Goal: Entertainment & Leisure: Consume media (video, audio)

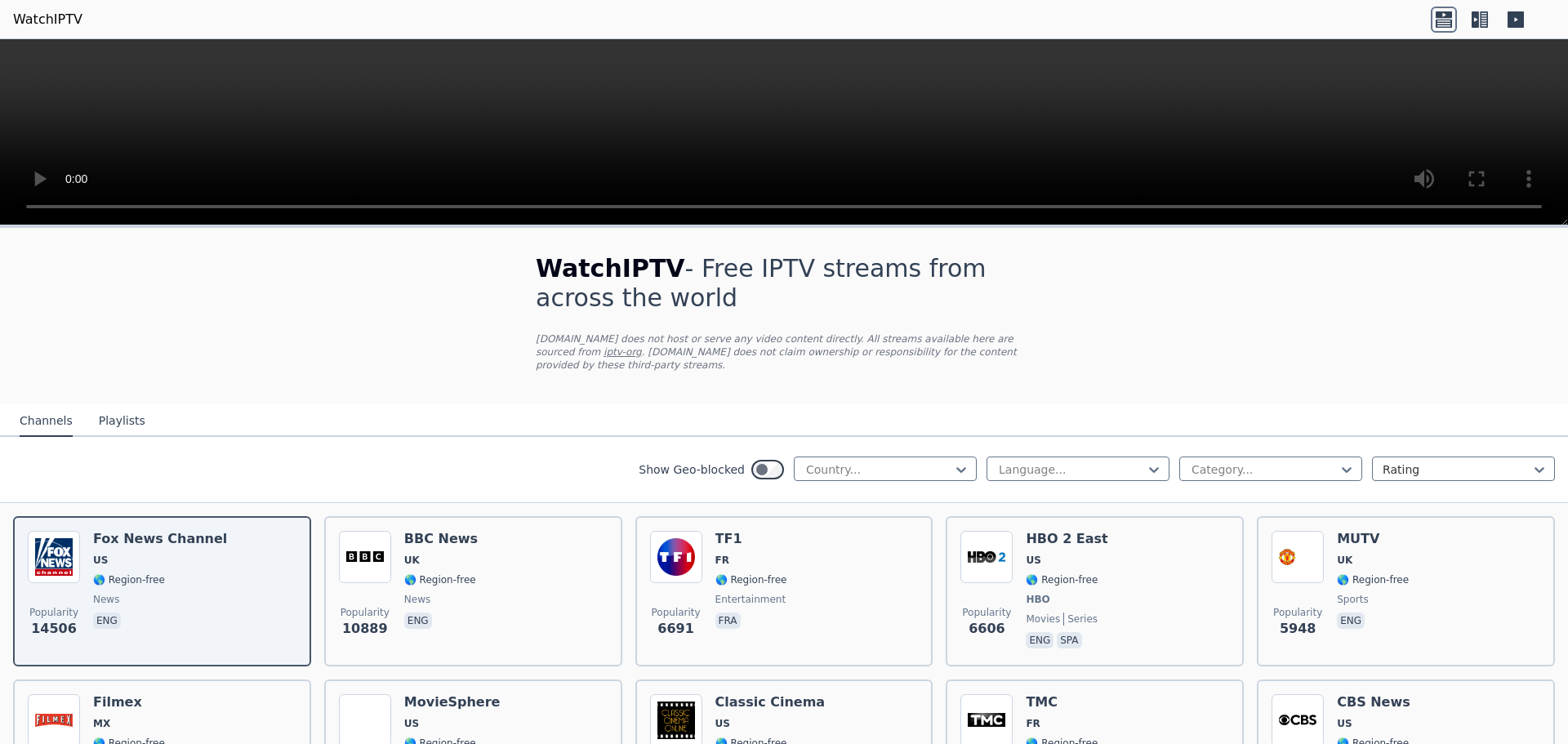
click at [115, 406] on button "Playlists" at bounding box center [121, 422] width 47 height 31
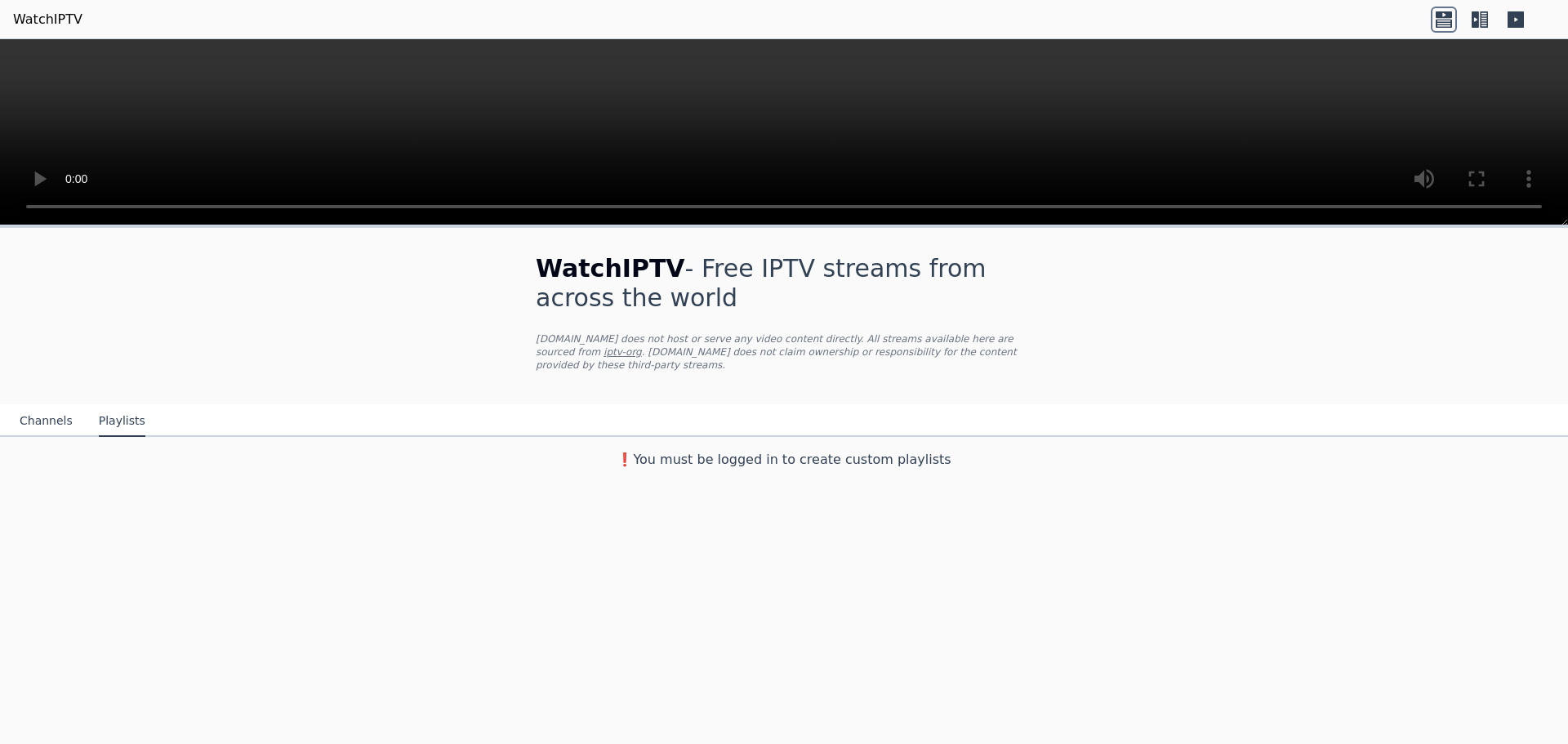
click at [61, 406] on button "Channels" at bounding box center [46, 422] width 53 height 31
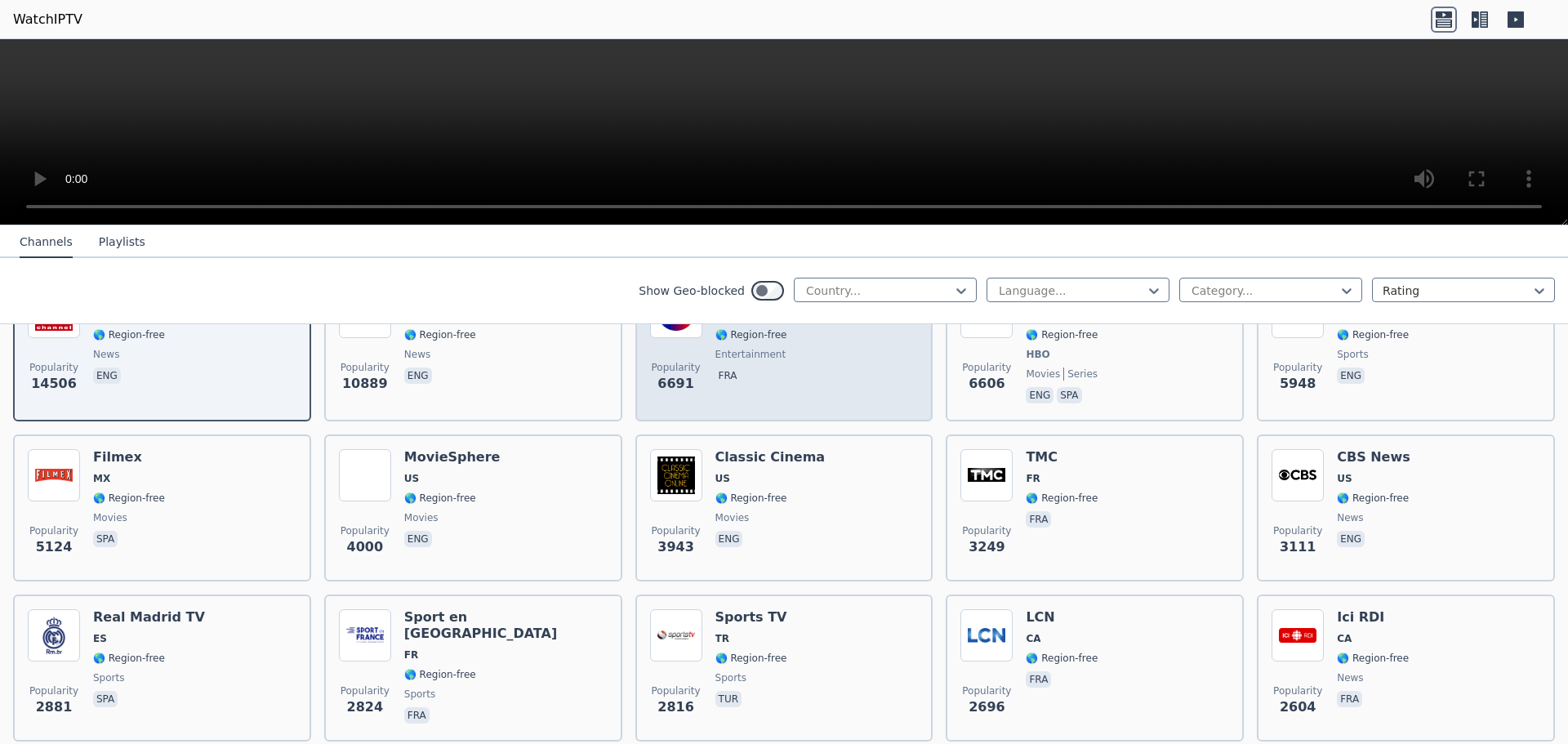
scroll to position [163, 0]
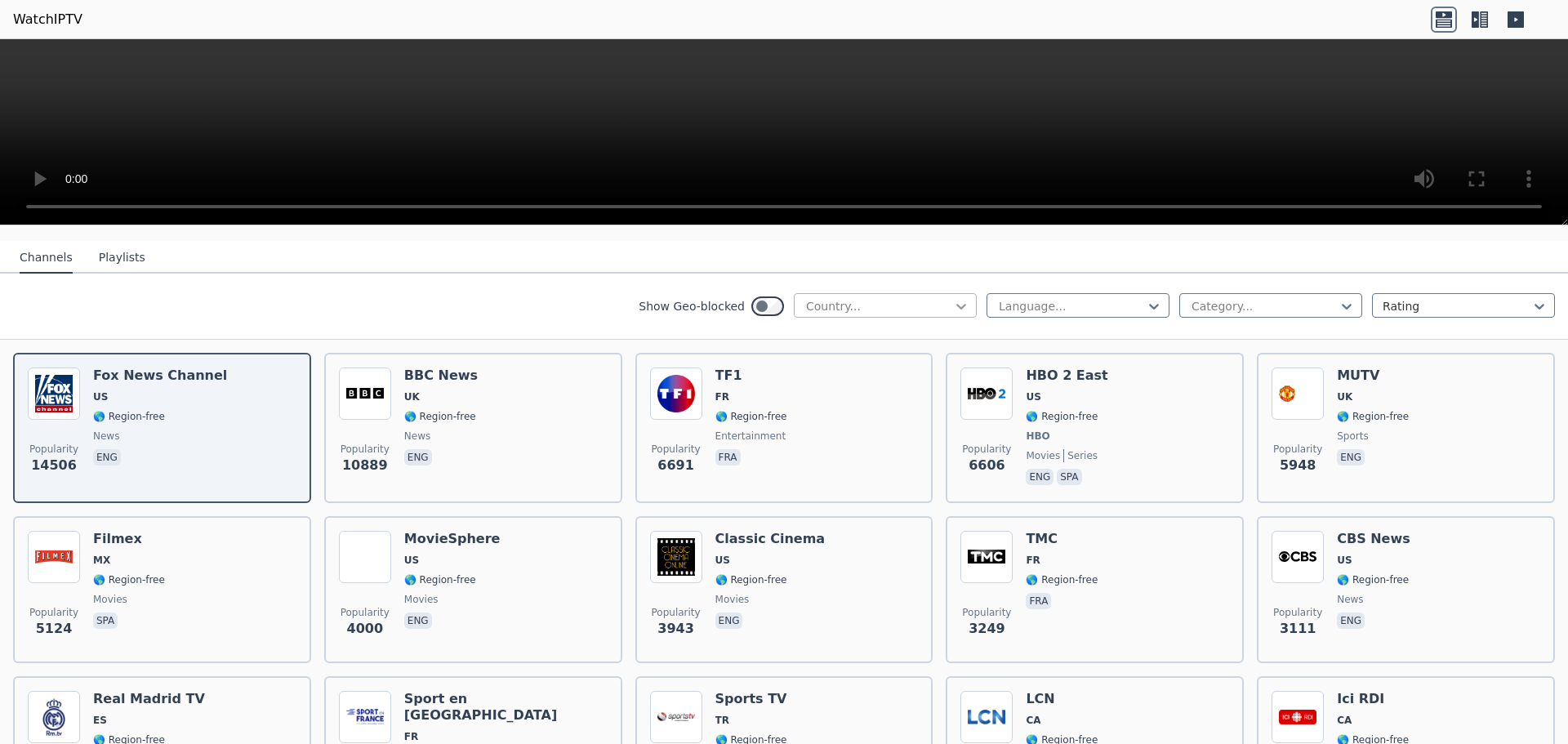
click at [953, 298] on icon at bounding box center [962, 306] width 16 height 16
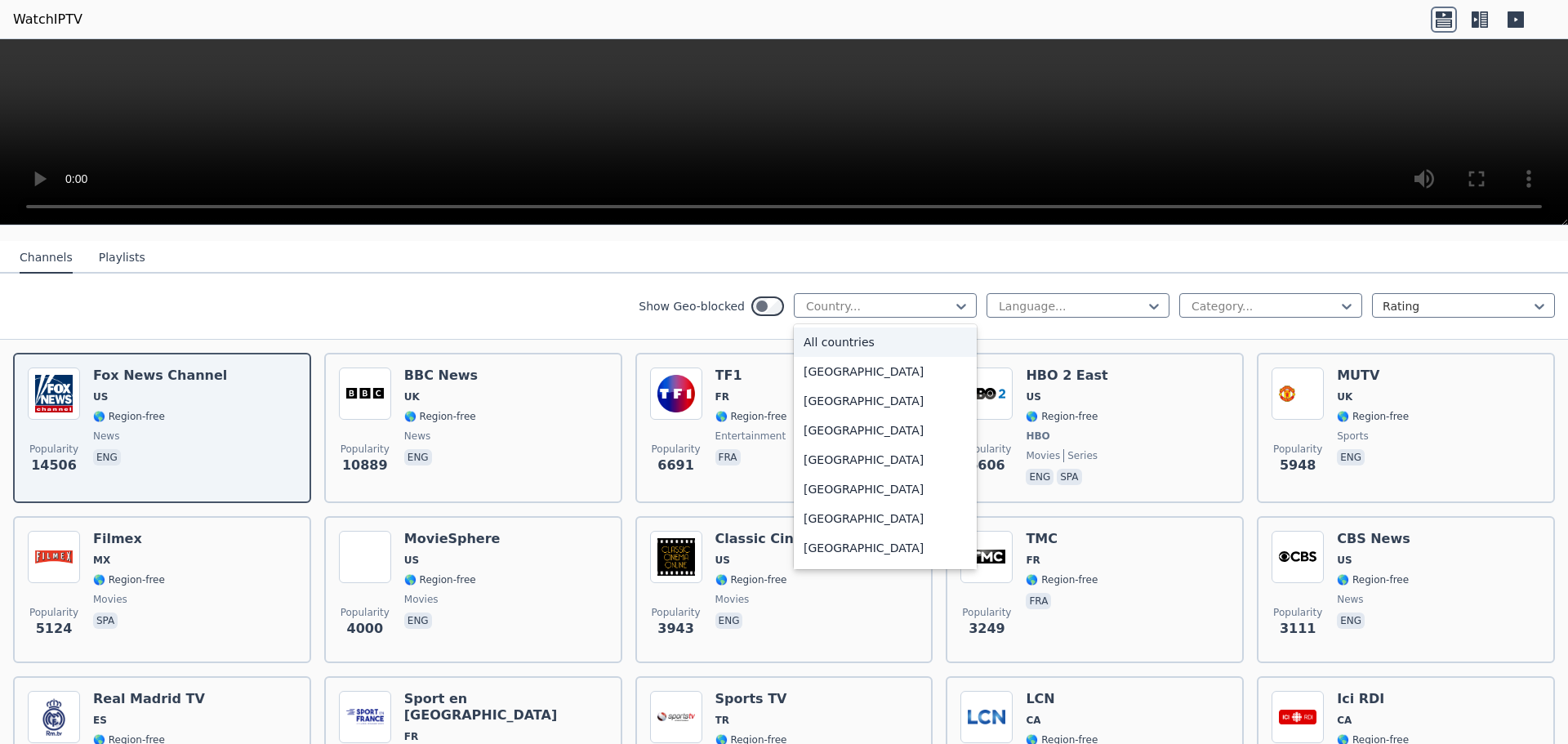
click at [878, 327] on div "All countries" at bounding box center [885, 342] width 183 height 30
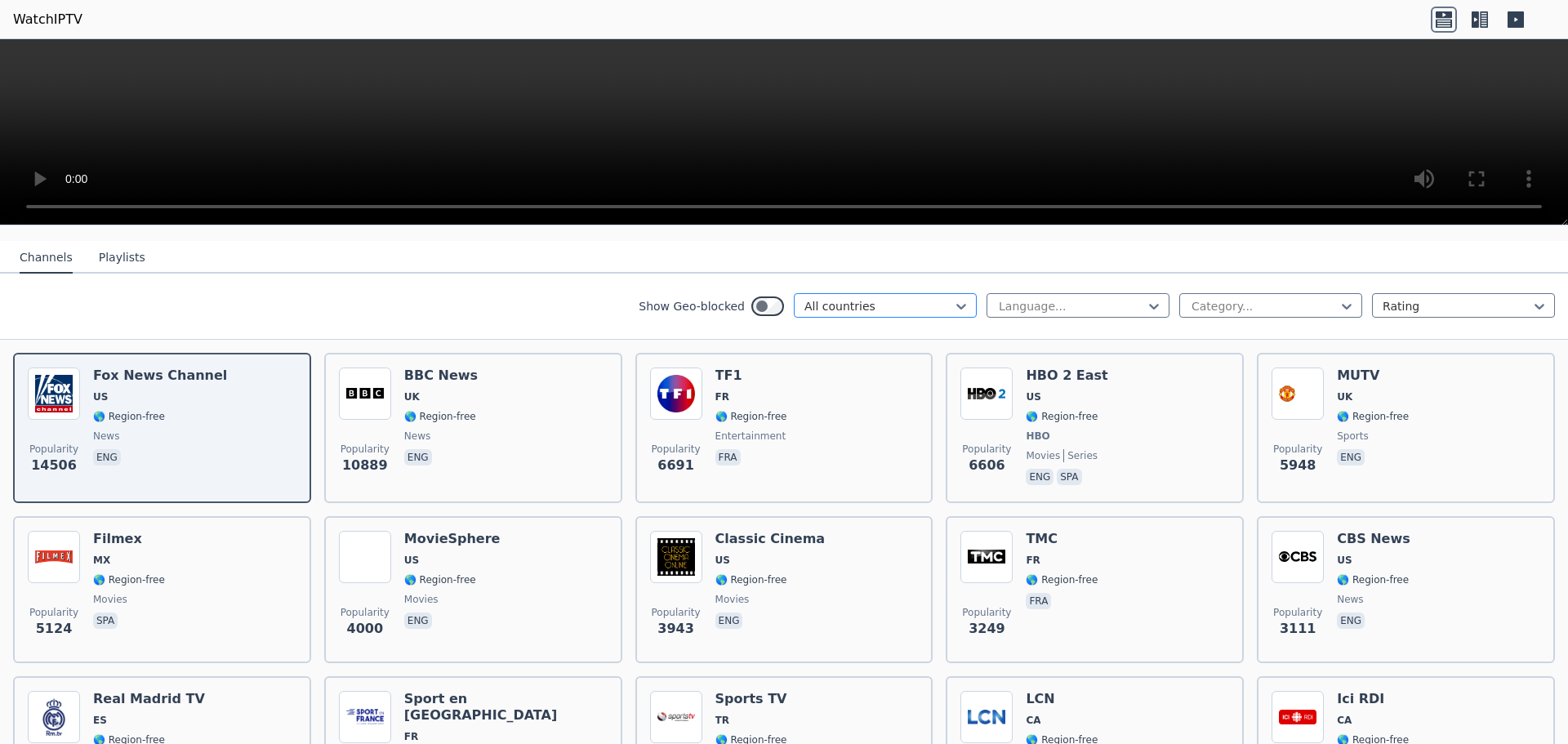
click at [912, 298] on div at bounding box center [878, 306] width 149 height 16
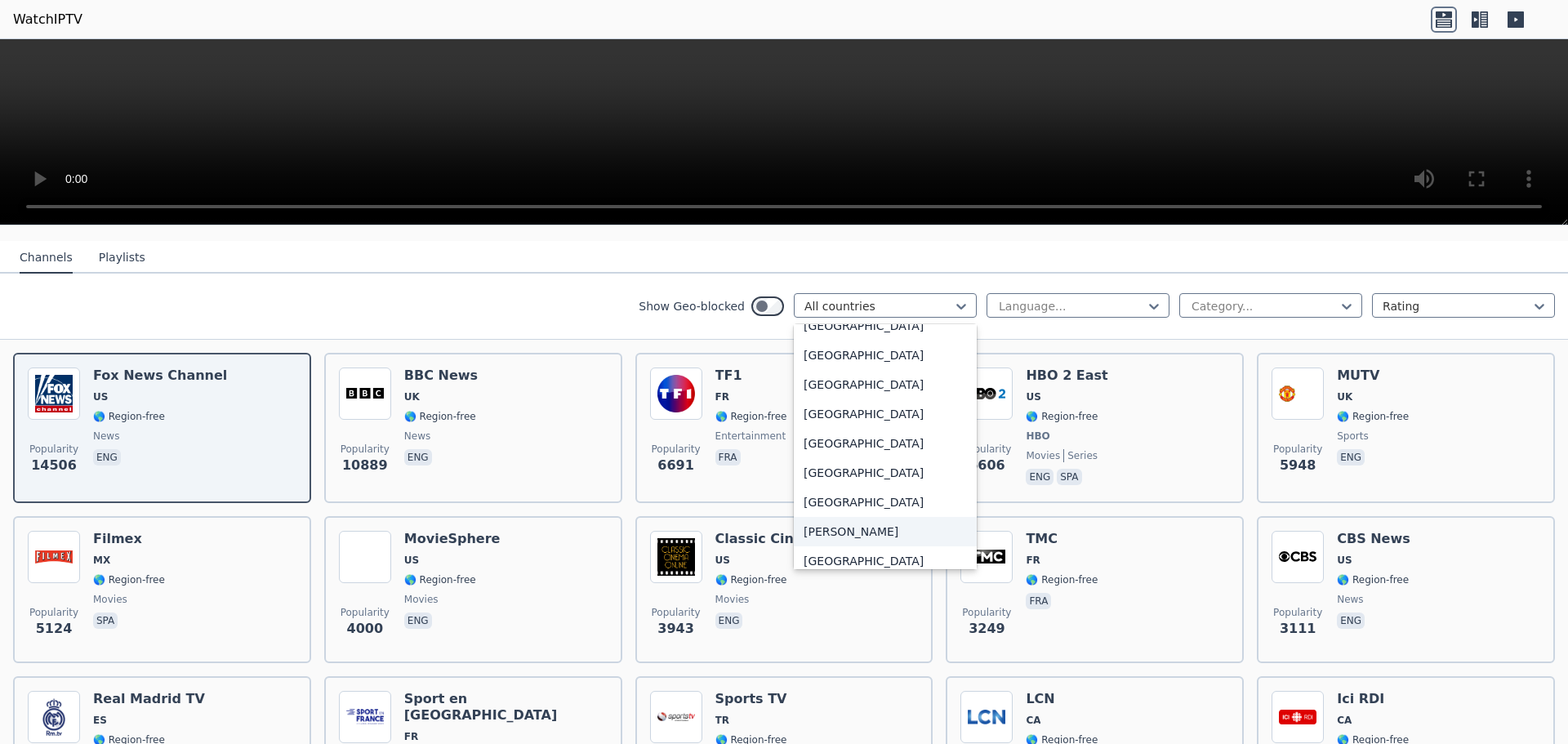
scroll to position [1551, 0]
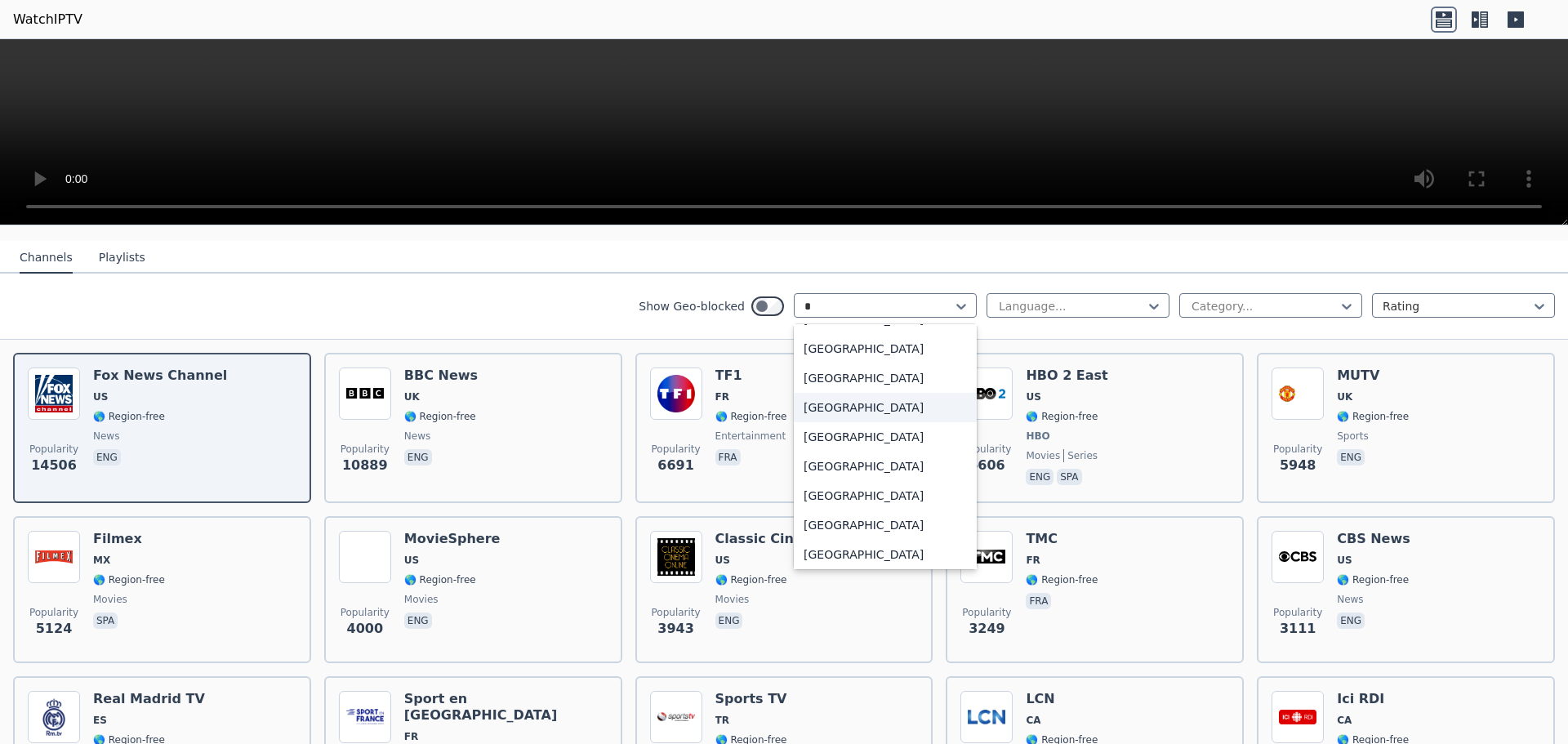
type input "**"
click at [856, 536] on div "[GEOGRAPHIC_DATA]" at bounding box center [885, 551] width 183 height 30
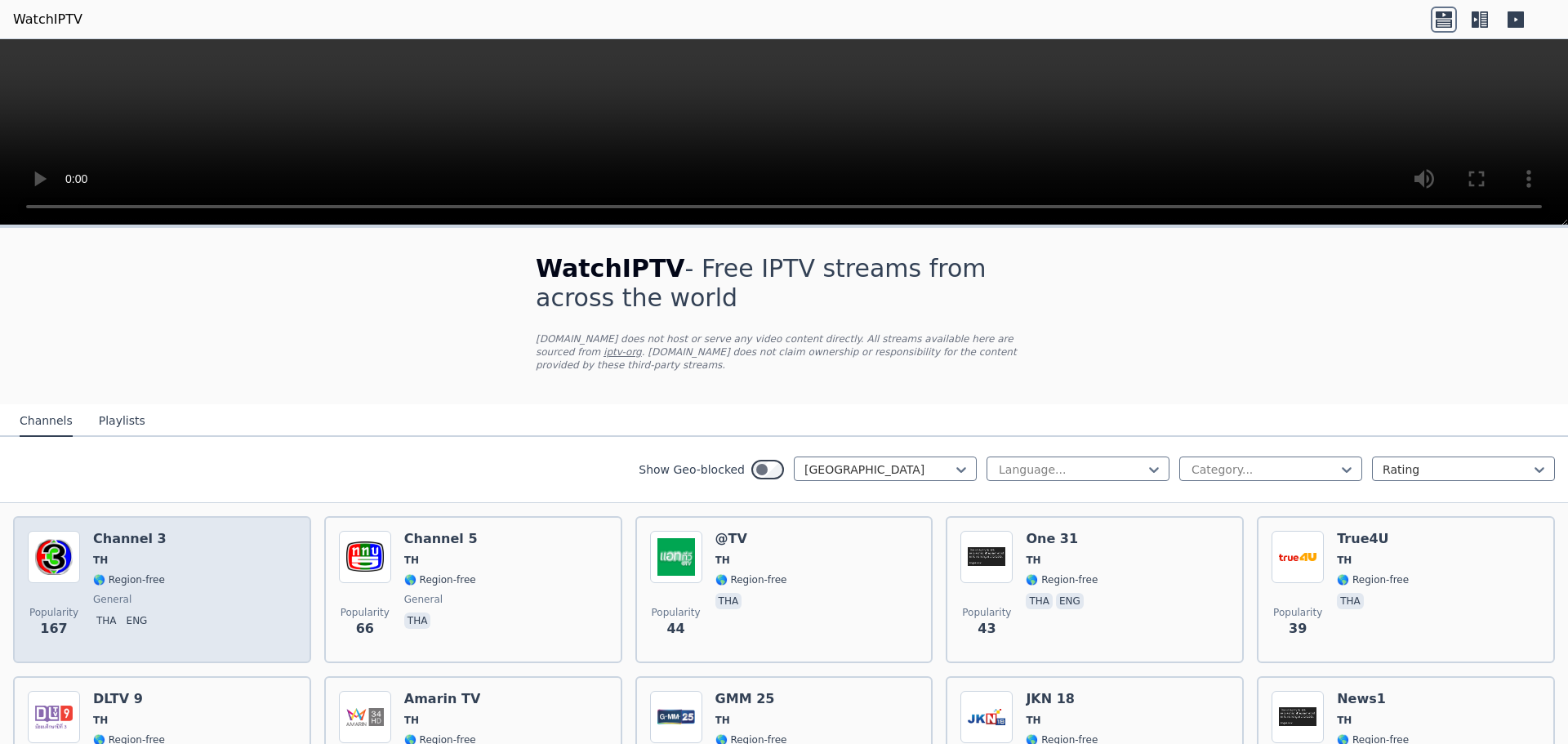
click at [167, 568] on div "Popularity 167 Channel 3 TH 🌎 Region-free general tha eng" at bounding box center [162, 589] width 268 height 117
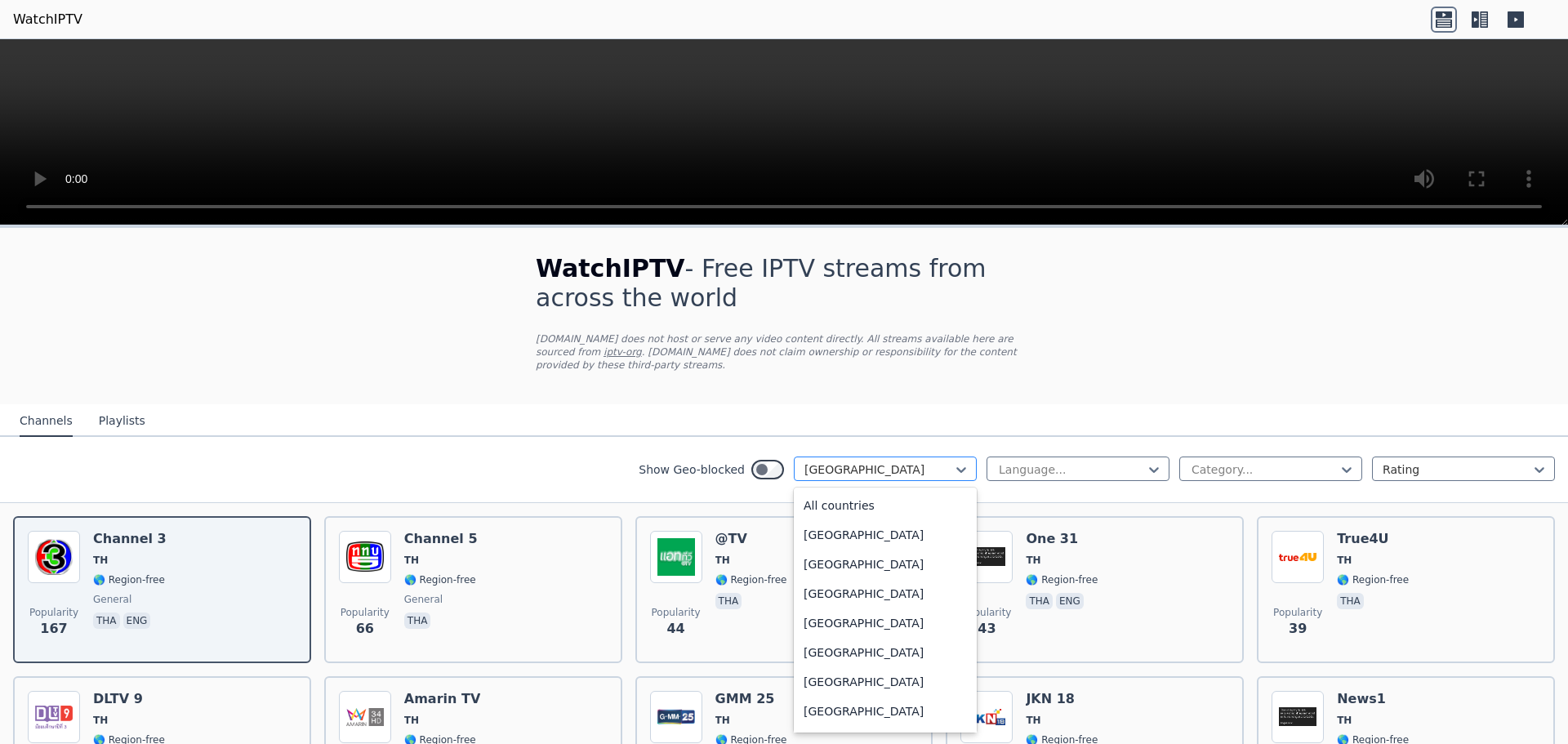
click at [897, 461] on div at bounding box center [878, 469] width 149 height 16
click at [830, 489] on div "[GEOGRAPHIC_DATA]" at bounding box center [885, 502] width 183 height 30
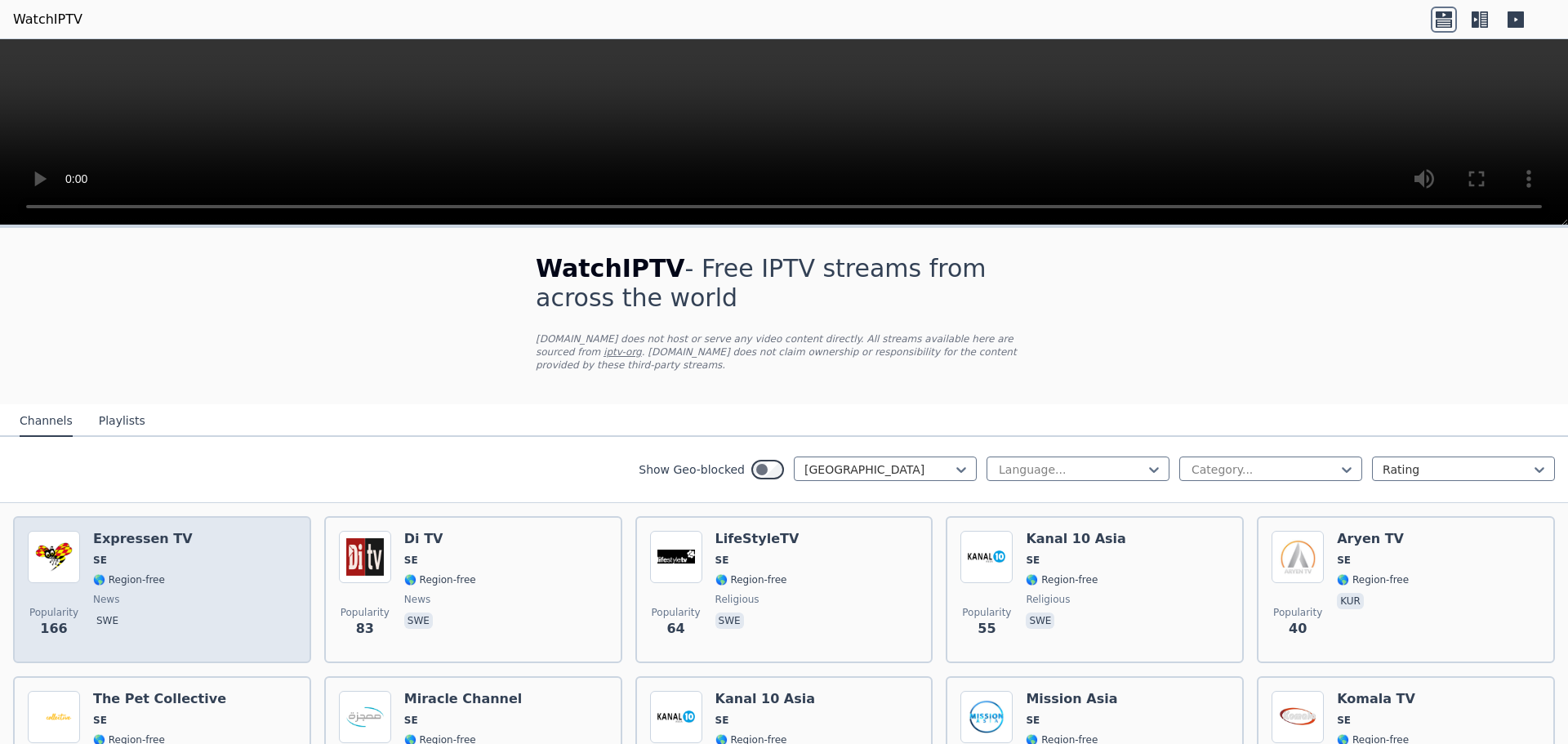
click at [162, 531] on h6 "Expressen TV" at bounding box center [142, 539] width 99 height 16
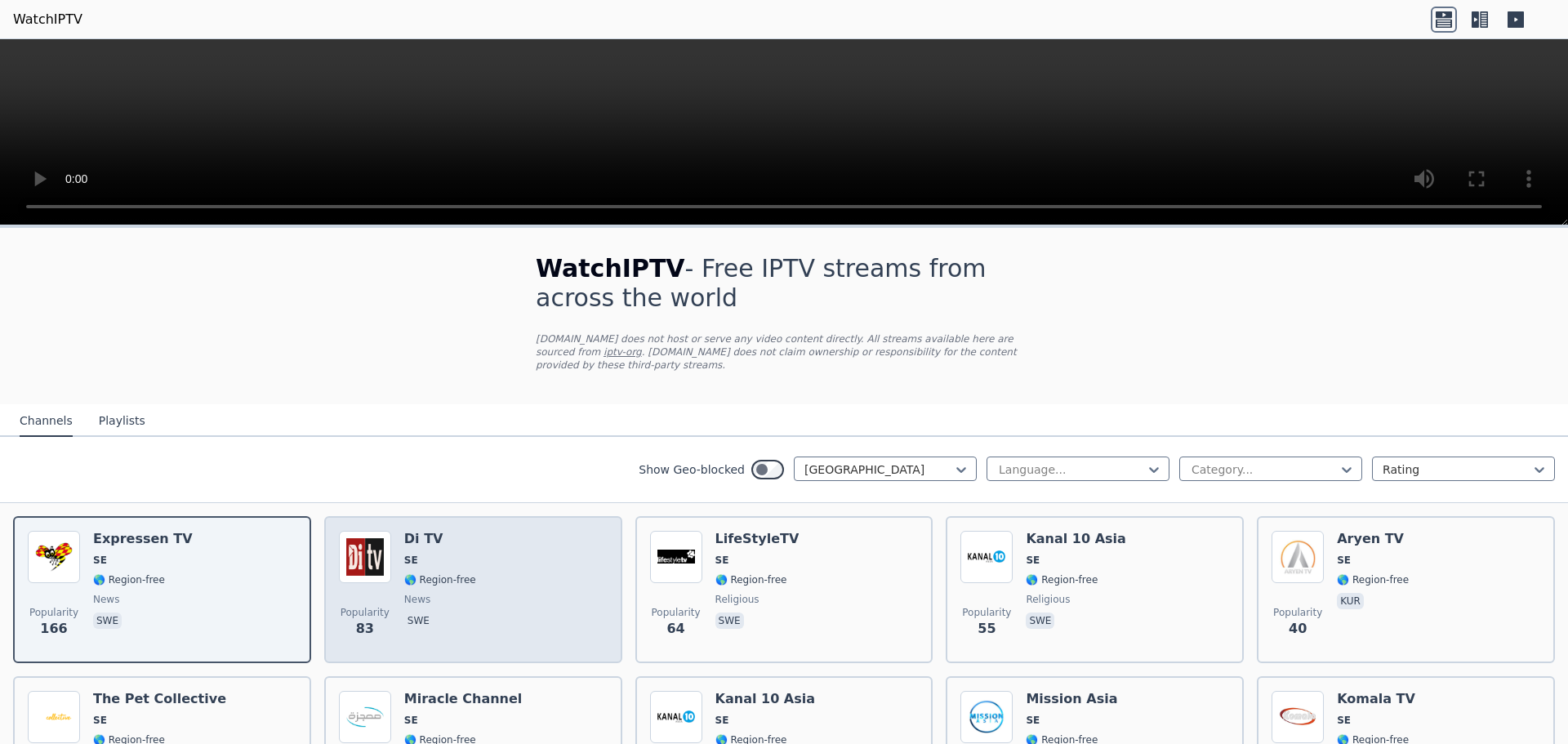
click at [392, 541] on div "Popularity 83 Di TV SE 🌎 Region-free news swe" at bounding box center [473, 589] width 268 height 117
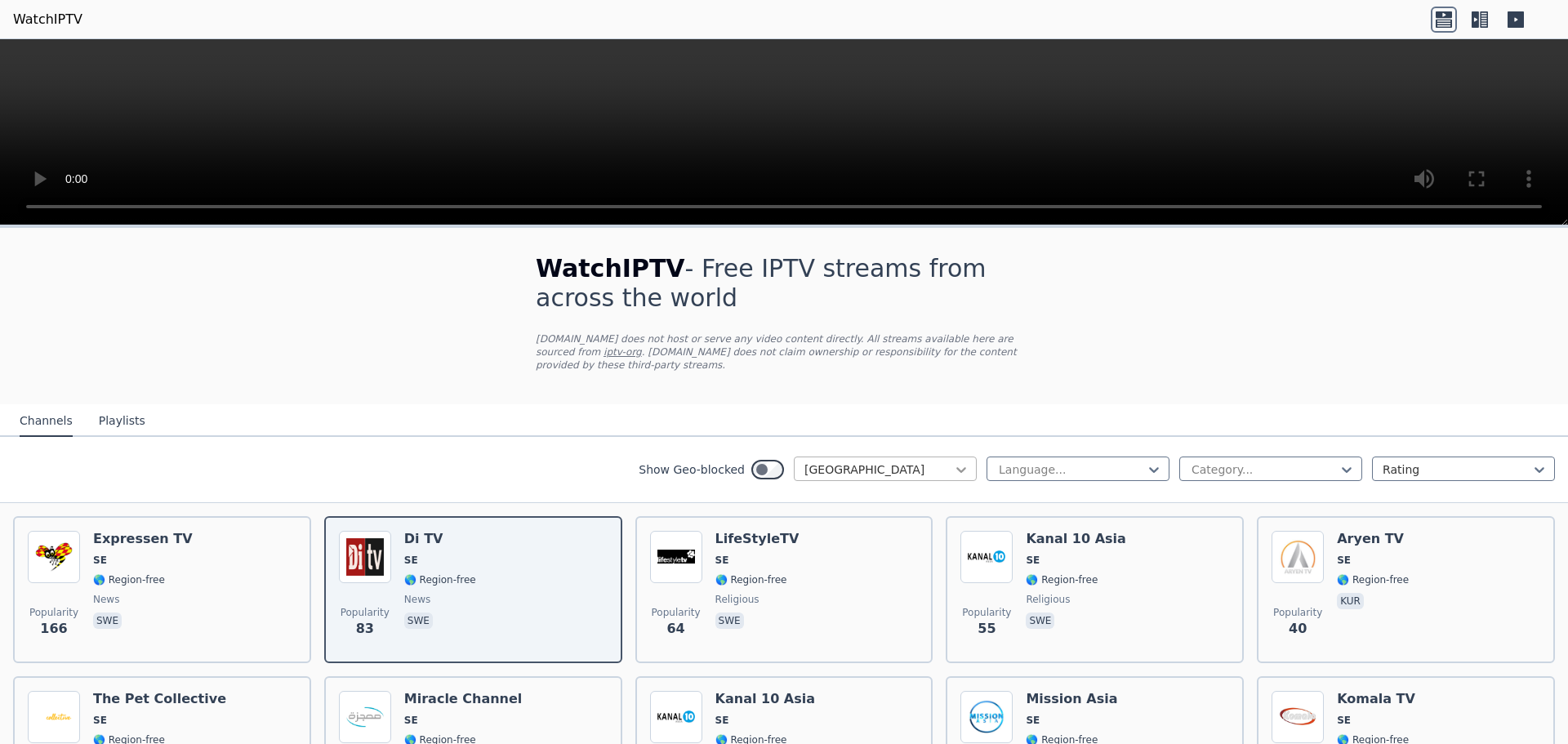
click at [953, 461] on icon at bounding box center [962, 469] width 16 height 16
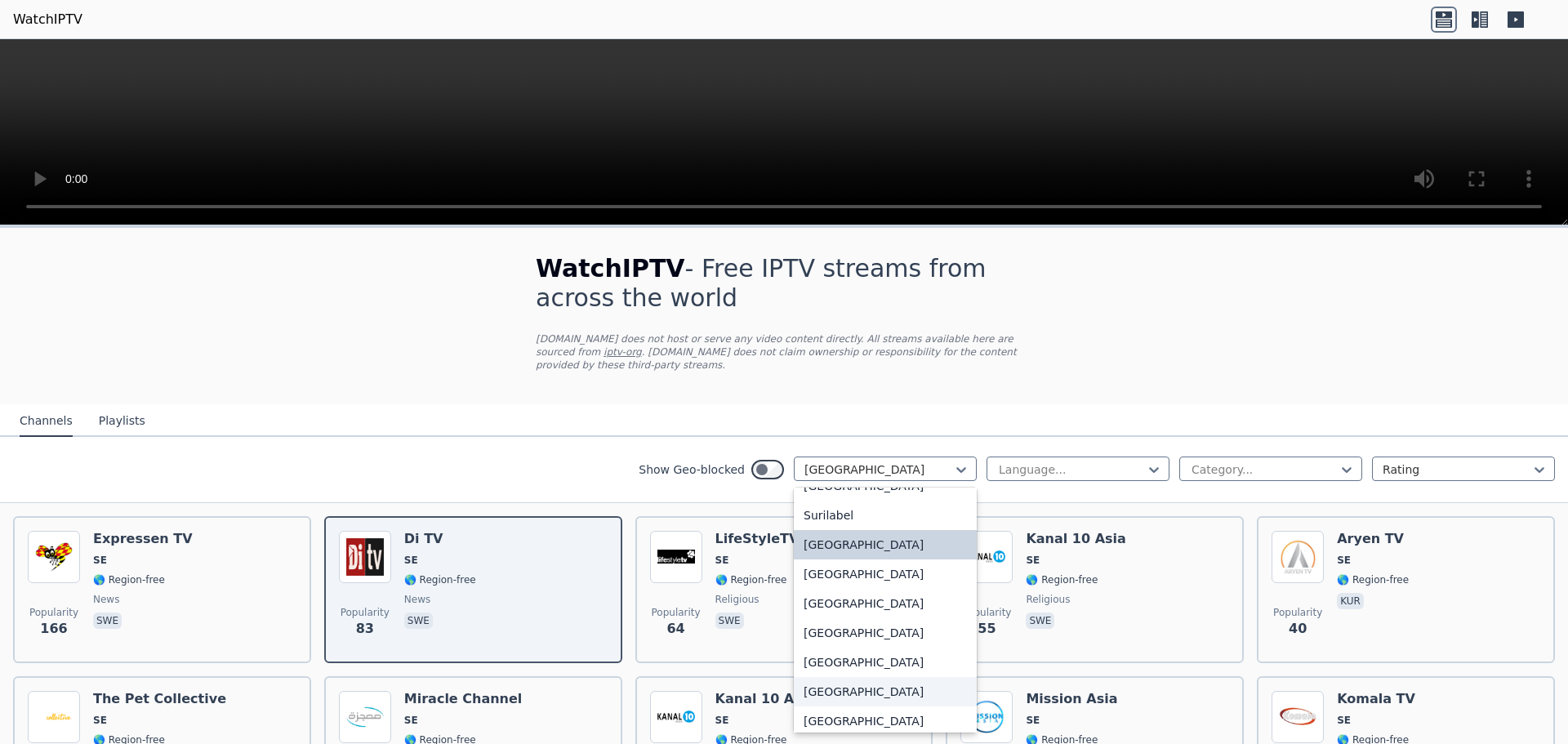
scroll to position [5320, 0]
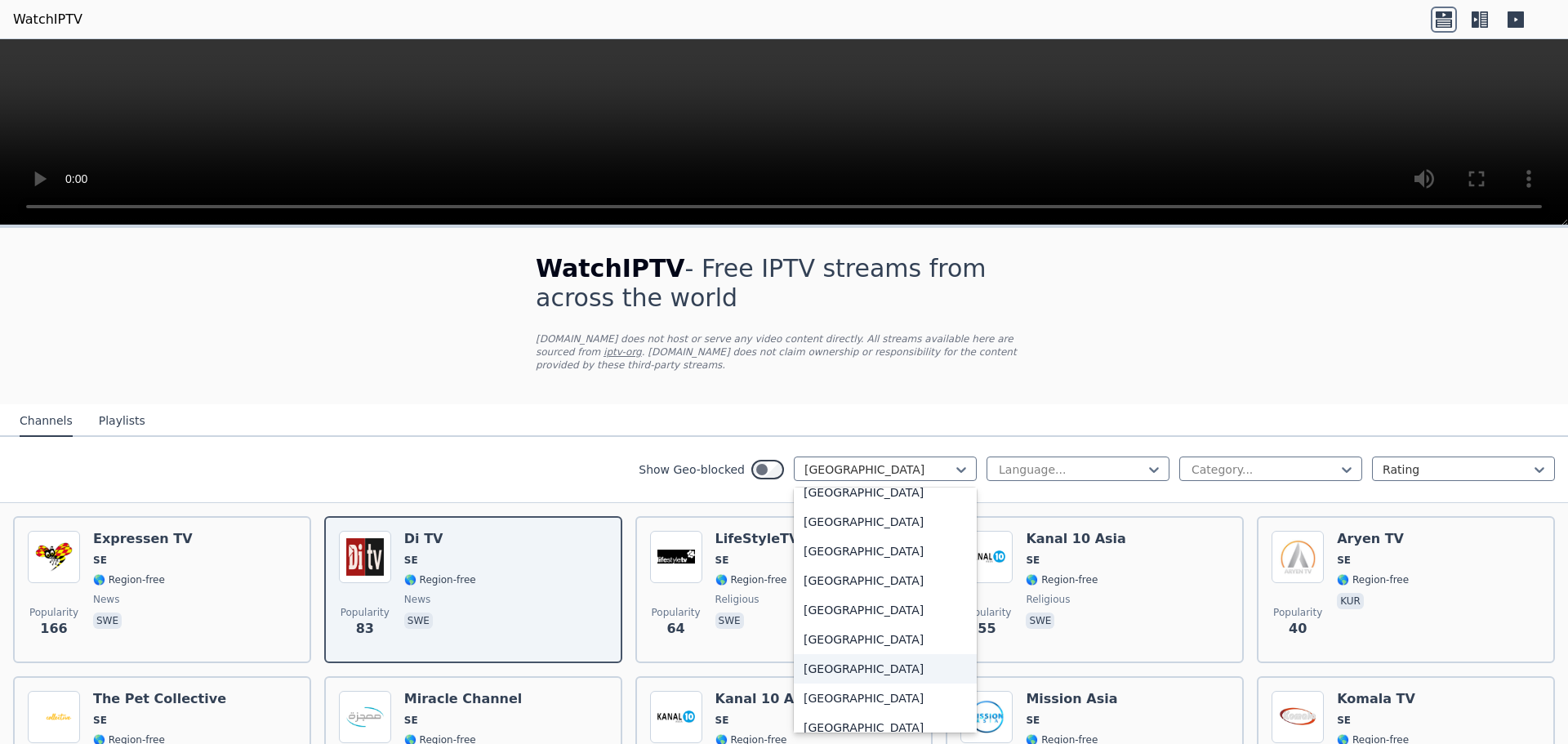
click at [854, 659] on div "[GEOGRAPHIC_DATA]" at bounding box center [885, 669] width 183 height 30
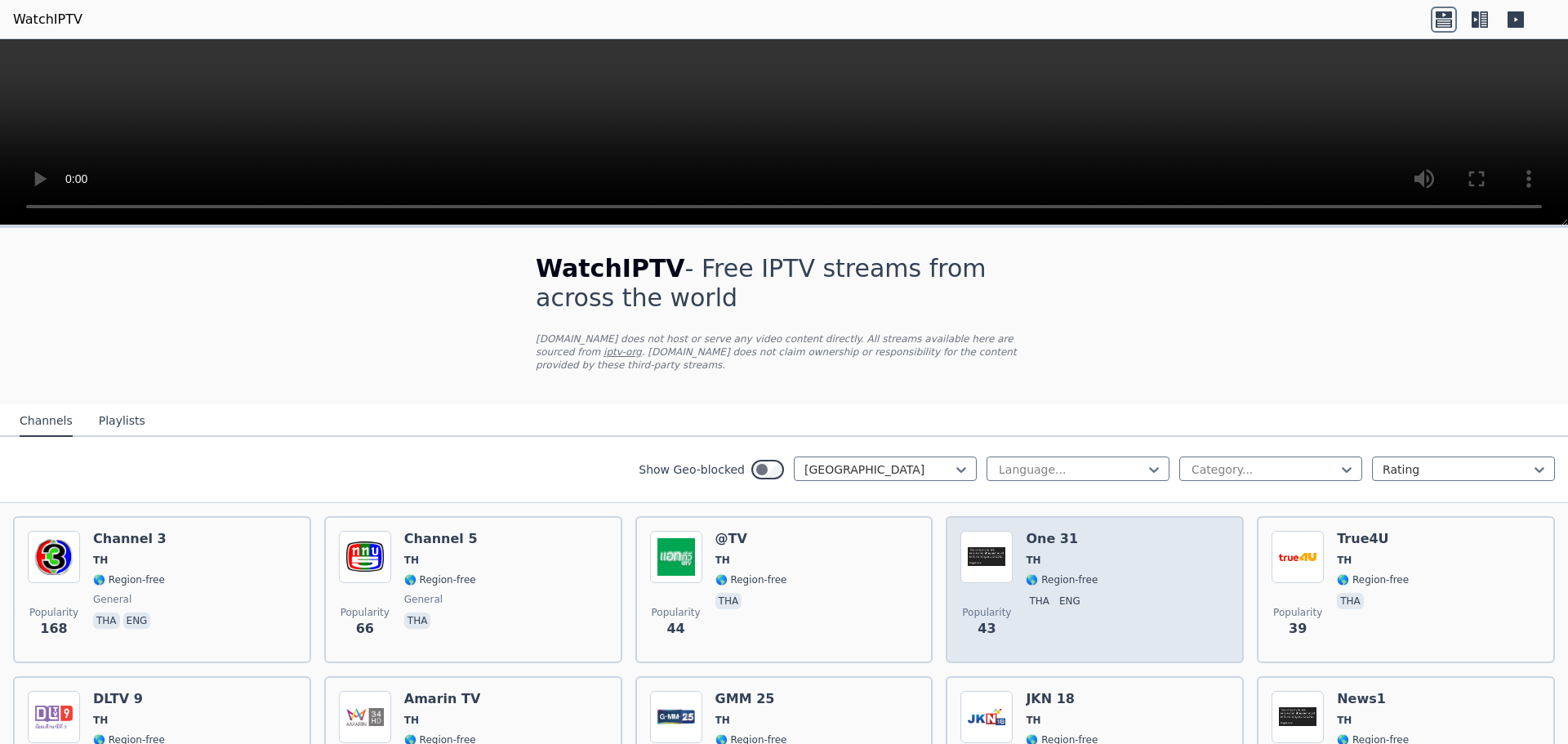
click at [1026, 554] on span "TH" at bounding box center [1033, 560] width 15 height 13
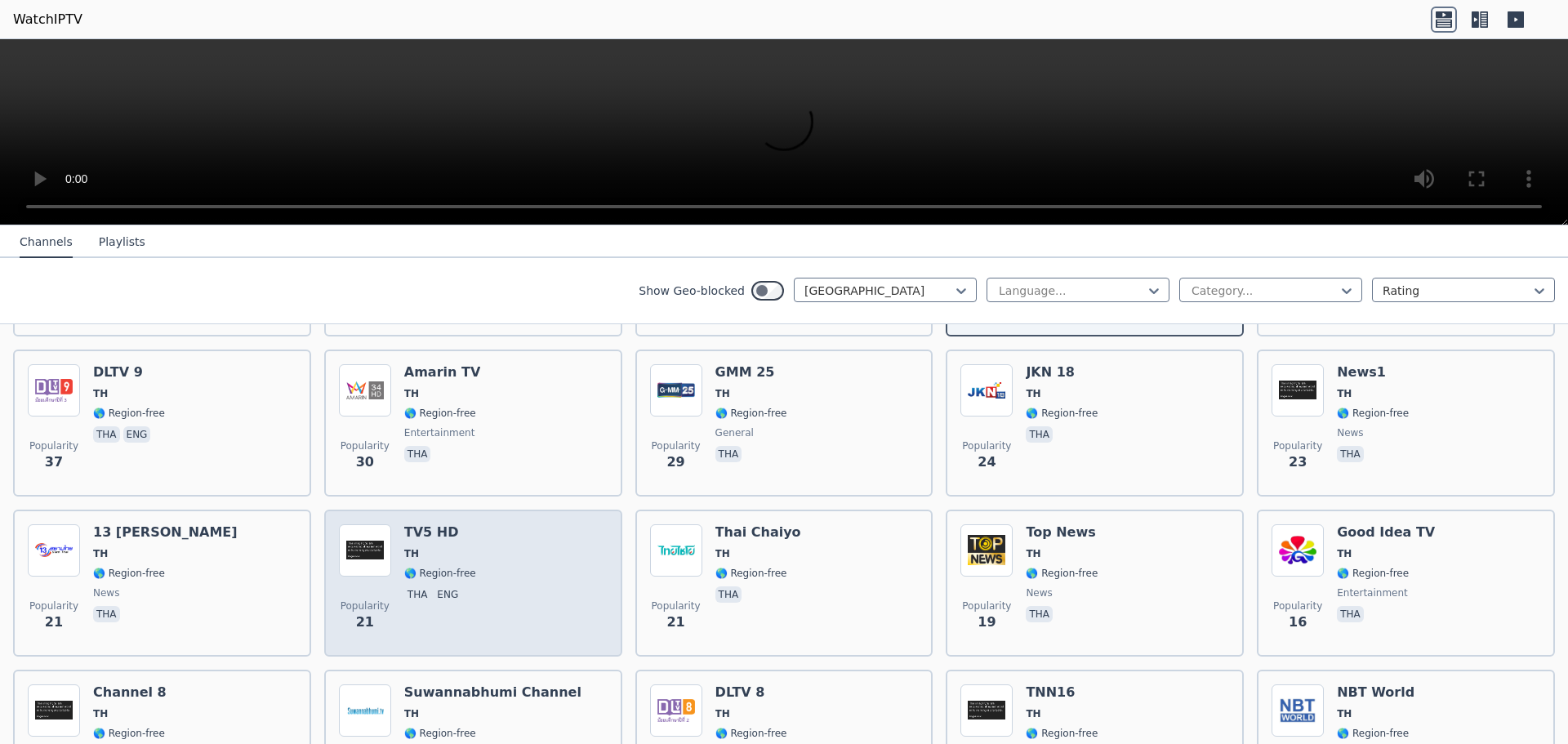
scroll to position [82, 0]
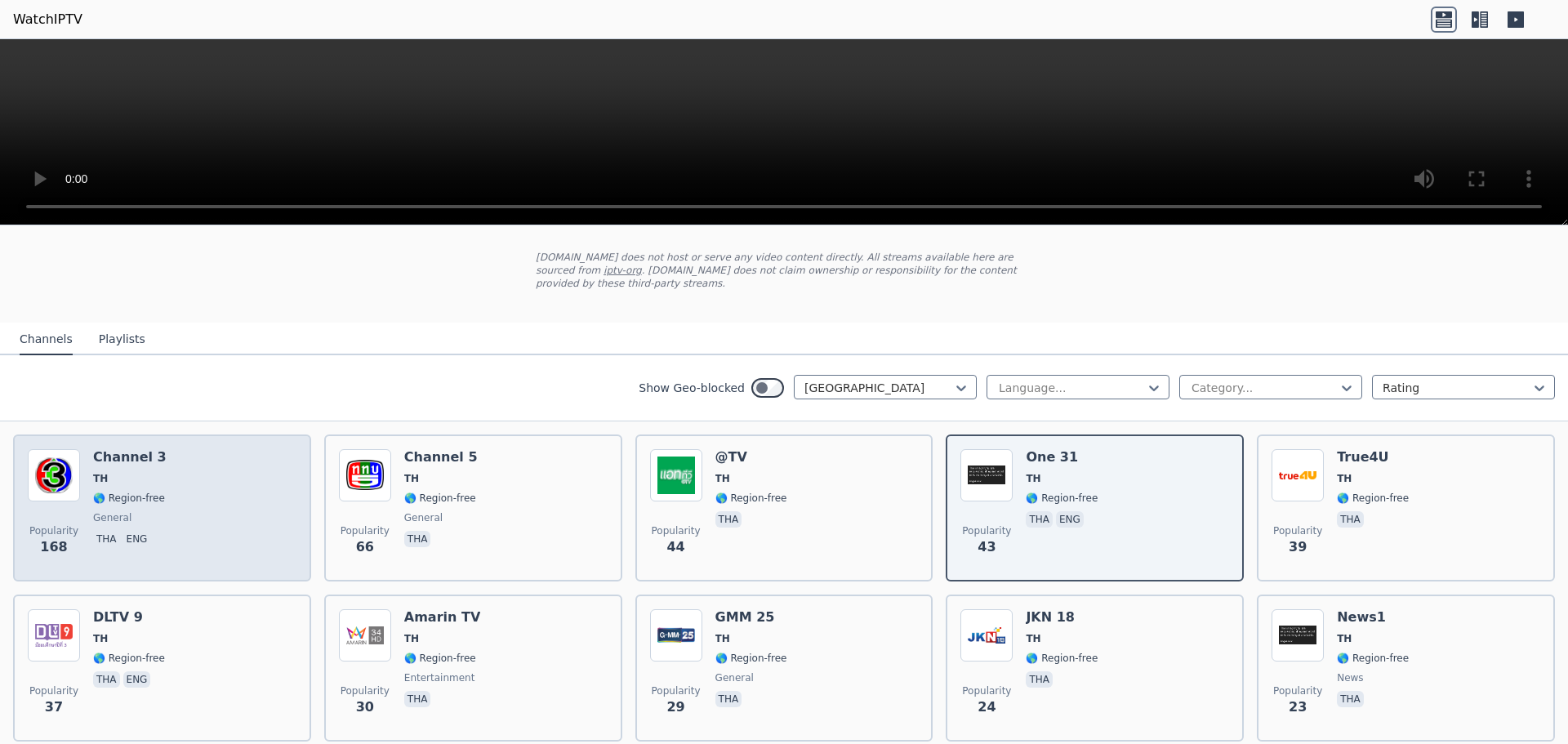
click at [158, 454] on div "Popularity 168 Channel 3 TH 🌎 Region-free general tha eng" at bounding box center [162, 507] width 268 height 117
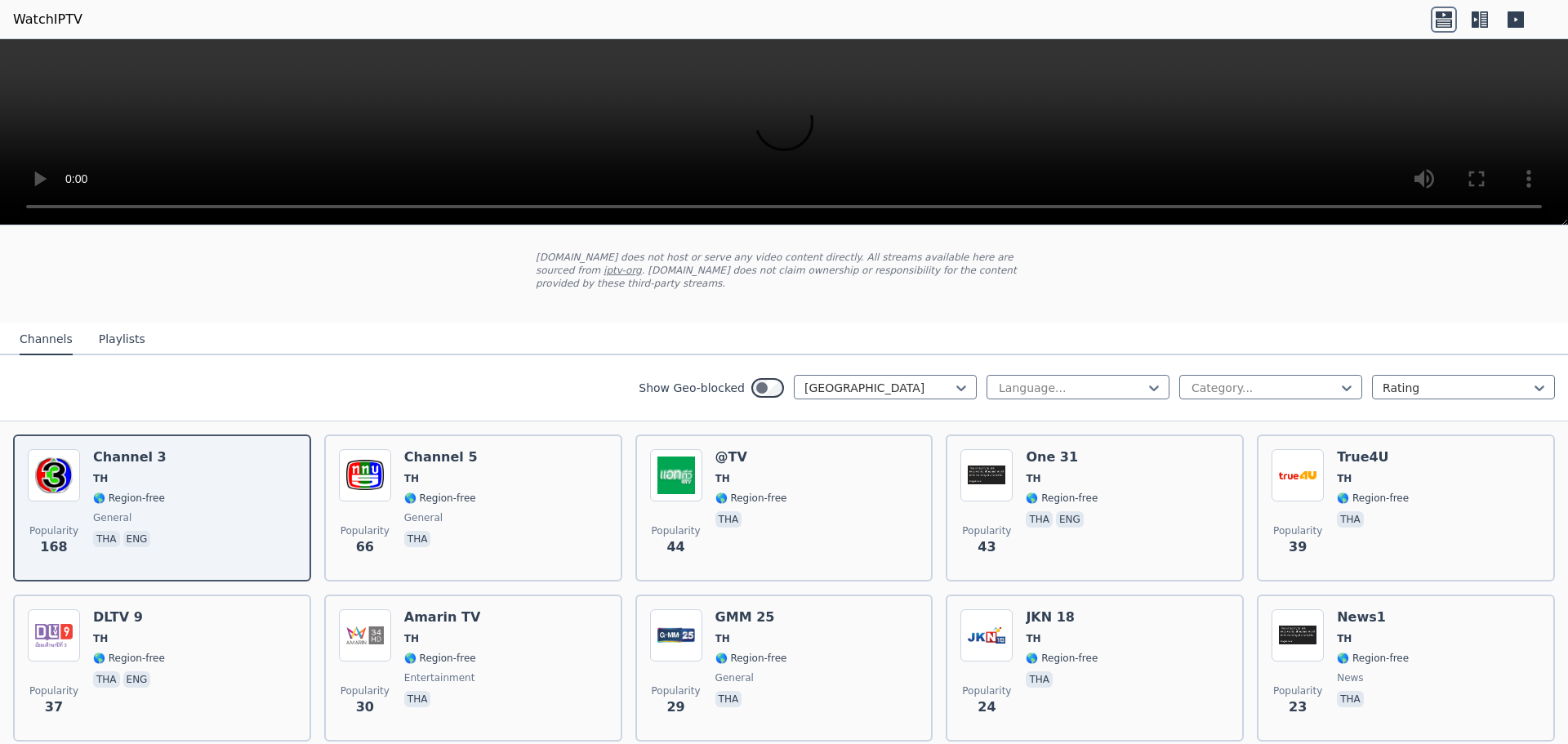
scroll to position [0, 0]
